Goal: Information Seeking & Learning: Check status

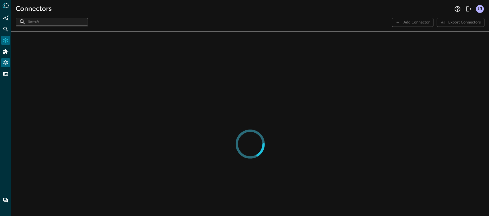
click at [6, 64] on icon "Settings" at bounding box center [5, 63] width 4 height 5
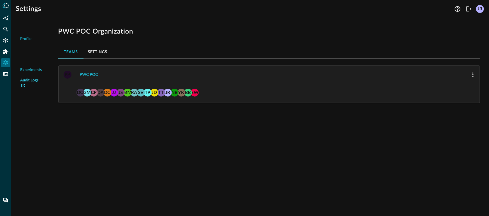
click at [32, 79] on link "Audit Logs" at bounding box center [31, 84] width 22 height 12
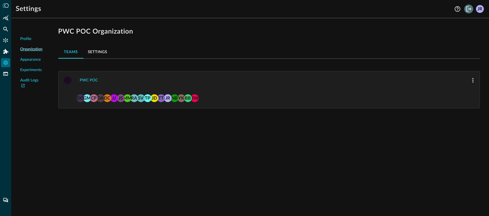
click at [465, 10] on button "Logout" at bounding box center [468, 8] width 9 height 9
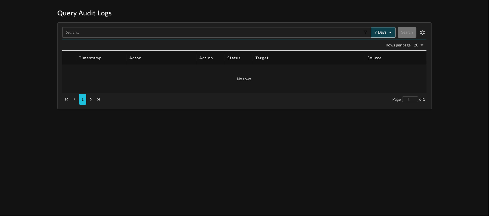
click at [383, 36] on button "7 days" at bounding box center [383, 32] width 25 height 11
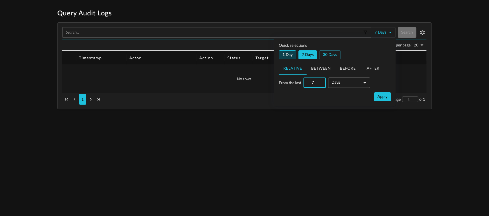
click at [291, 55] on button "1 day" at bounding box center [287, 54] width 17 height 9
type input "1"
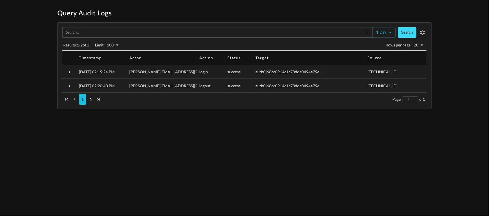
click at [408, 34] on button "Search" at bounding box center [407, 32] width 18 height 11
click at [405, 46] on p "Rows per page:" at bounding box center [399, 45] width 26 height 6
click at [421, 47] on body "Query Audit Logs ​ 1 day Search Results: 1 - 2 of 2 | Limit: 100 100 Rows per p…" at bounding box center [244, 59] width 489 height 101
click at [421, 101] on p "50" at bounding box center [419, 102] width 5 height 6
type input "50"
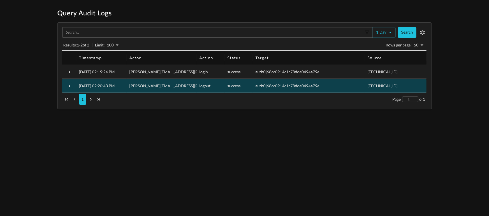
click at [73, 85] on div at bounding box center [69, 86] width 14 height 14
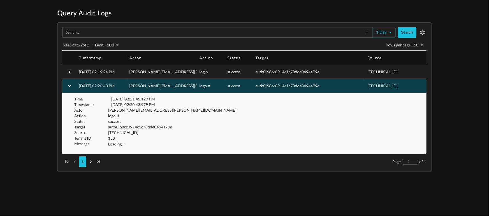
click at [71, 80] on div at bounding box center [69, 86] width 14 height 14
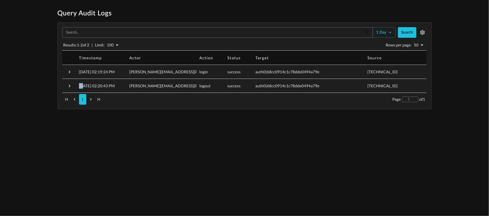
click at [71, 80] on div at bounding box center [69, 86] width 14 height 14
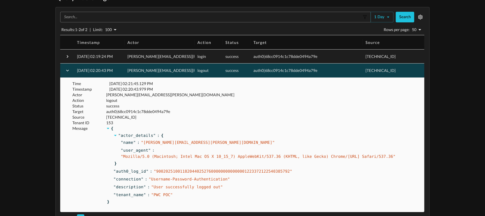
scroll to position [38, 0]
